Goal: Transaction & Acquisition: Purchase product/service

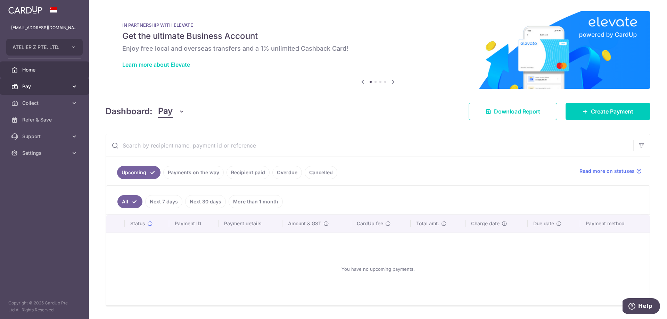
click at [47, 86] on span "Pay" at bounding box center [45, 86] width 46 height 7
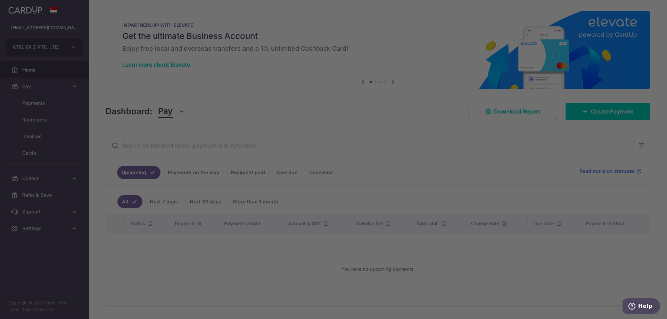
click at [50, 119] on div at bounding box center [336, 161] width 673 height 322
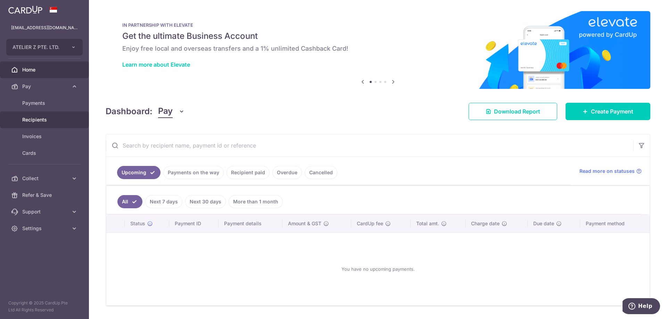
click at [44, 120] on span "Recipients" at bounding box center [45, 119] width 46 height 7
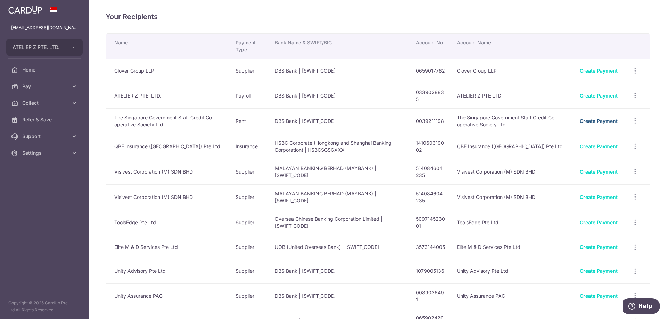
click at [579, 121] on link "Create Payment" at bounding box center [598, 121] width 38 height 6
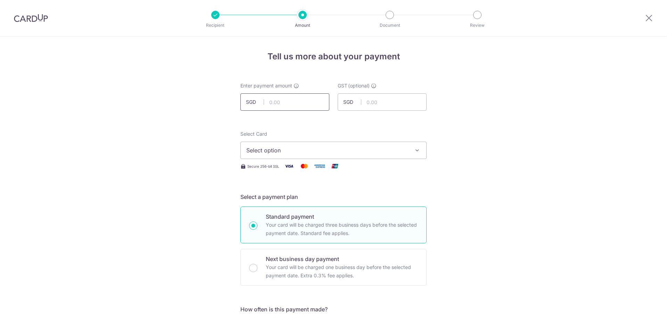
click at [304, 103] on input "text" at bounding box center [284, 101] width 89 height 17
type input "6,500.00"
click at [368, 145] on button "Select option" at bounding box center [333, 150] width 186 height 17
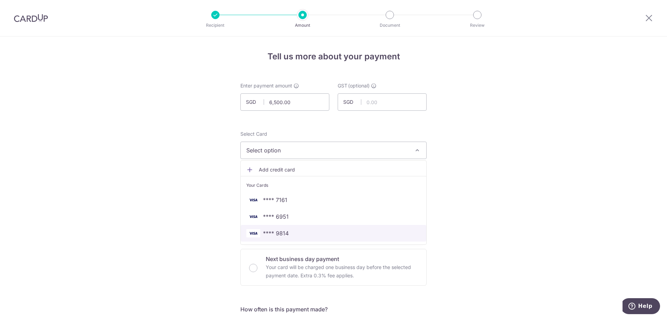
click at [284, 234] on span "**** 9814" at bounding box center [276, 233] width 26 height 8
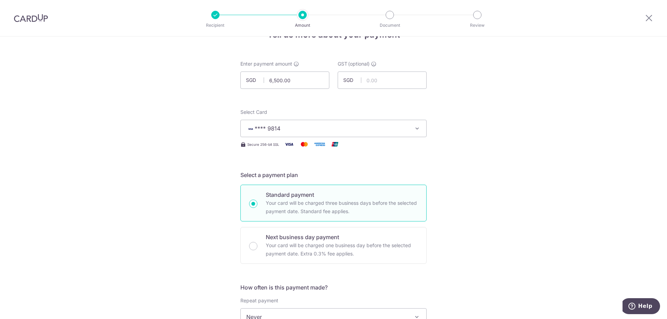
scroll to position [139, 0]
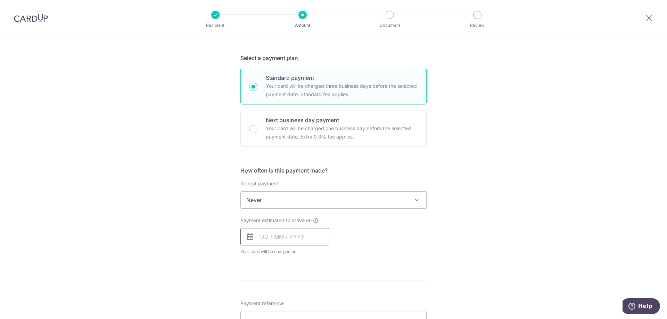
click at [303, 244] on input "text" at bounding box center [284, 236] width 89 height 17
click at [282, 311] on link "14" at bounding box center [282, 313] width 11 height 11
type input "[DATE]"
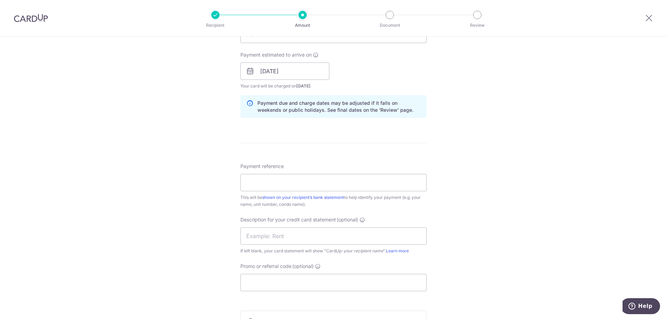
scroll to position [347, 0]
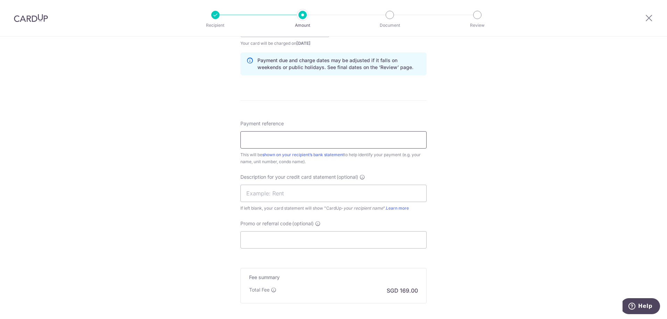
click at [328, 145] on input "Payment reference" at bounding box center [333, 139] width 186 height 17
type input "ATELIER AZP066"
click at [311, 194] on input "text" at bounding box center [333, 193] width 186 height 17
click at [286, 194] on input "OCT25 MAPEX REN" at bounding box center [333, 193] width 186 height 17
click at [339, 197] on input "OCT25 MAPEXREN" at bounding box center [333, 193] width 186 height 17
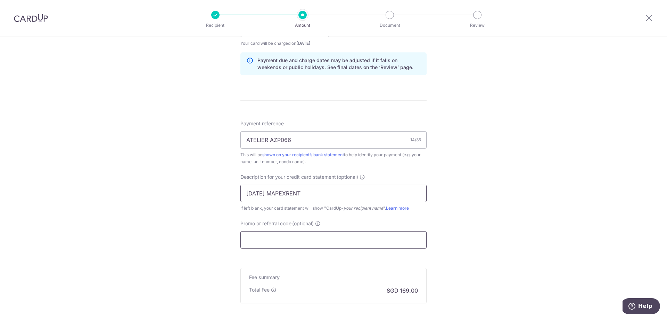
type input "OCT25 MAPEXRENT"
click at [310, 240] on input "Promo or referral code (optional)" at bounding box center [333, 239] width 186 height 17
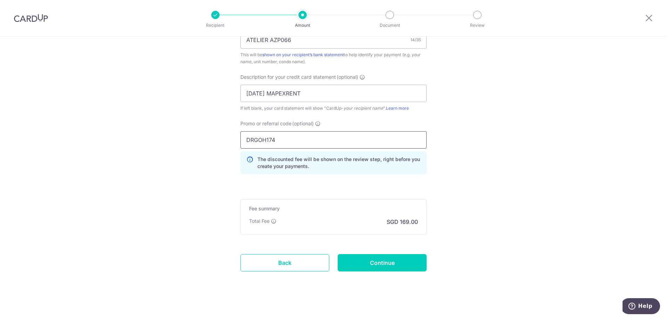
scroll to position [451, 0]
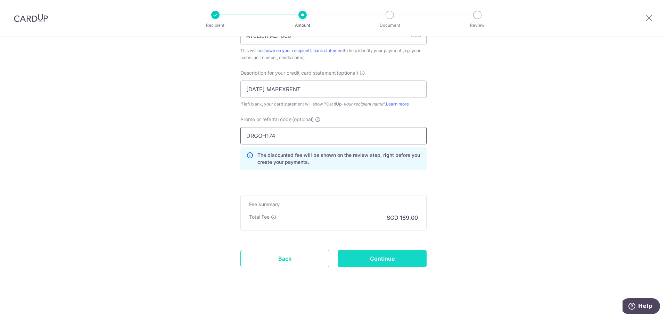
type input "DRGOH174"
click at [381, 267] on input "Continue" at bounding box center [381, 258] width 89 height 17
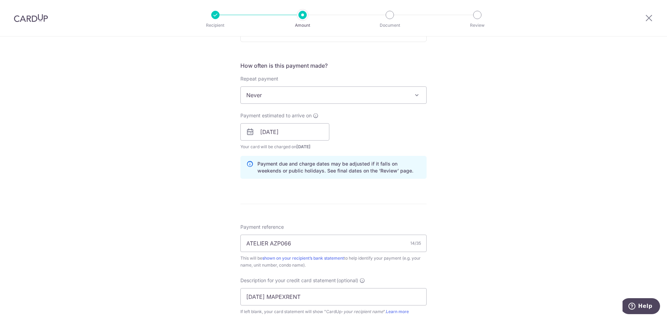
scroll to position [243, 0]
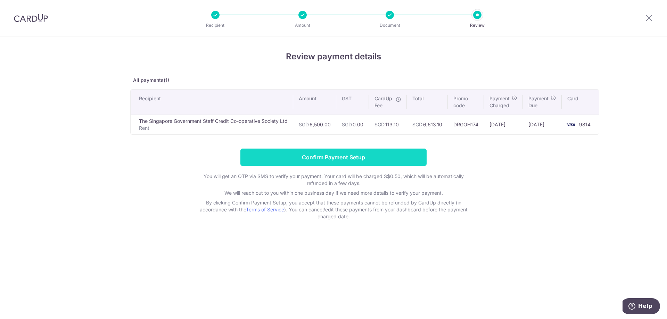
click at [330, 158] on input "Confirm Payment Setup" at bounding box center [333, 157] width 186 height 17
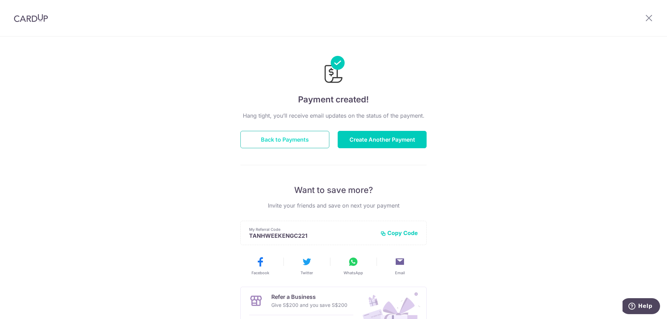
click at [306, 139] on button "Back to Payments" at bounding box center [284, 139] width 89 height 17
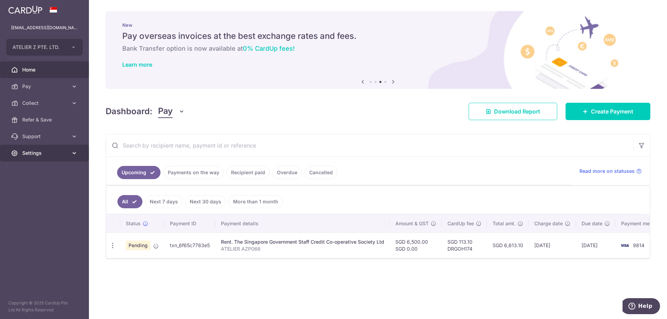
click at [48, 152] on span "Settings" at bounding box center [45, 153] width 46 height 7
click at [44, 183] on span "Logout" at bounding box center [45, 186] width 46 height 7
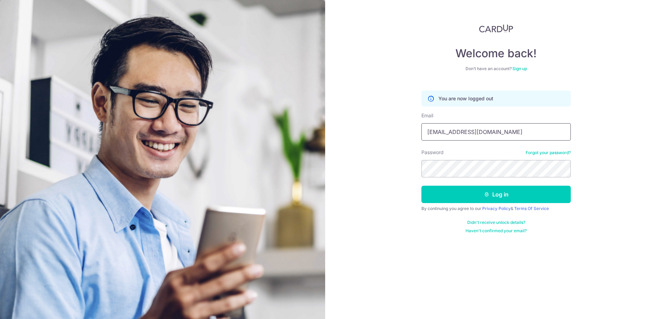
click at [458, 133] on input "[EMAIL_ADDRESS][DOMAIN_NAME]" at bounding box center [495, 131] width 149 height 17
type input "[EMAIL_ADDRESS][DOMAIN_NAME]"
click at [477, 197] on button "Log in" at bounding box center [495, 194] width 149 height 17
